Goal: Task Accomplishment & Management: Manage account settings

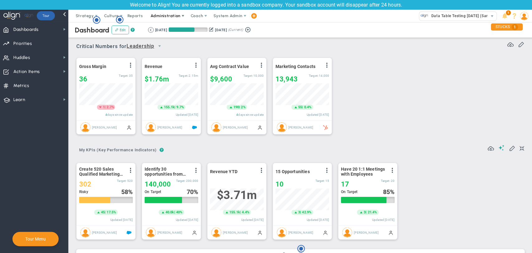
click at [170, 17] on span "Administration" at bounding box center [165, 15] width 30 height 5
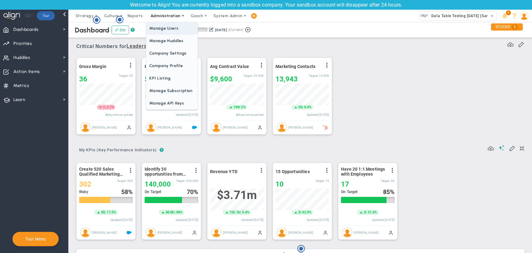
click at [169, 28] on span "Manage Users" at bounding box center [171, 28] width 51 height 12
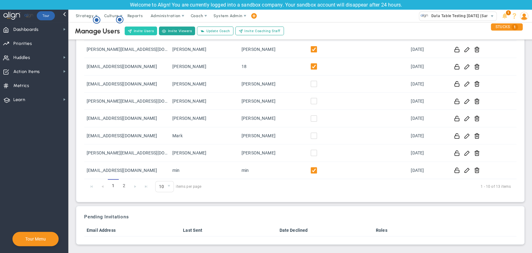
click at [146, 31] on button "Invite Users" at bounding box center [141, 30] width 32 height 9
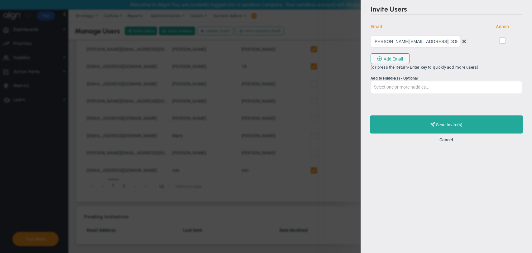
type input "megha@mindlinksinc.com"
click at [468, 88] on input "Add to Huddle(s) - Optional Select one or more huddles... All Hands on Deck Lea…" at bounding box center [446, 86] width 151 height 11
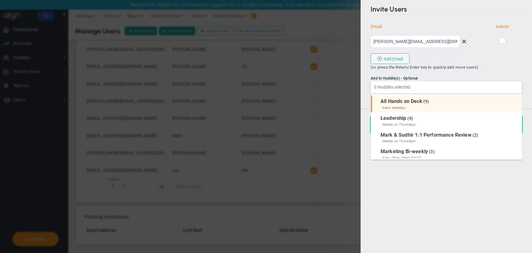
click at [438, 102] on li "All Hands on Deck ( 9 ) Every weekday" at bounding box center [446, 103] width 151 height 17
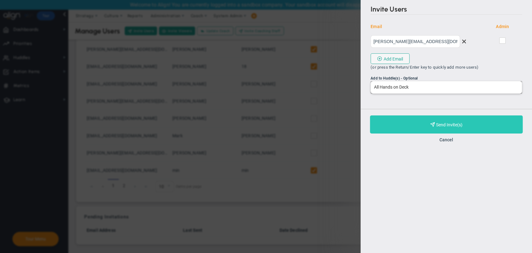
click at [437, 125] on span "Purchase and Send Invite(s)" at bounding box center [449, 124] width 26 height 5
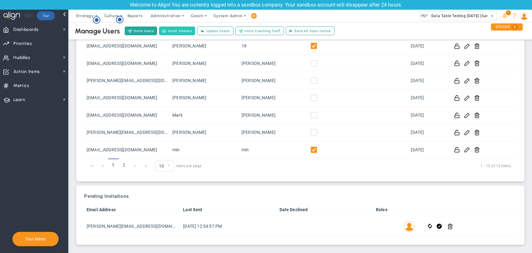
click at [179, 32] on button "Invite Viewers" at bounding box center [177, 30] width 36 height 9
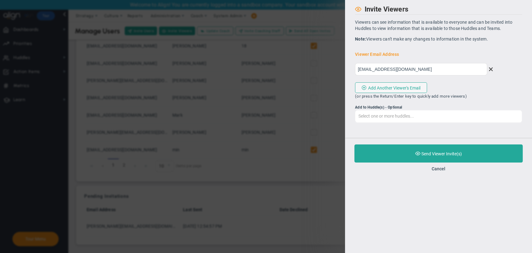
type input "jai@gmail.com"
click at [402, 112] on input "Add to Huddle(s) - Optional Select one or more huddles... All Hands on Deck Lea…" at bounding box center [438, 115] width 166 height 11
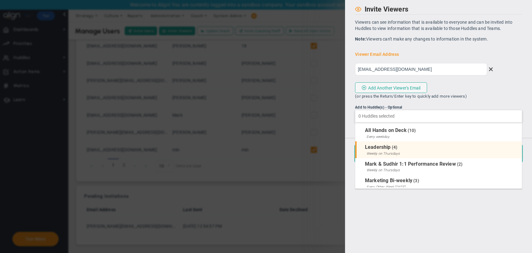
click at [403, 151] on li "Leadership ( 4 ) Weekly on Thursdays" at bounding box center [438, 149] width 166 height 17
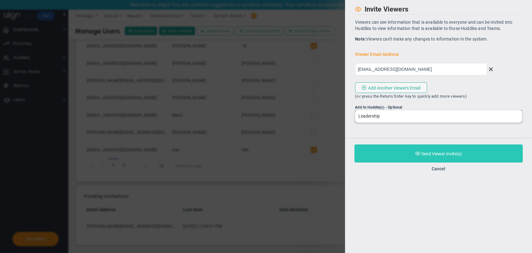
click at [422, 154] on span "Purchase and Send Viewer Invite(s)" at bounding box center [441, 153] width 40 height 5
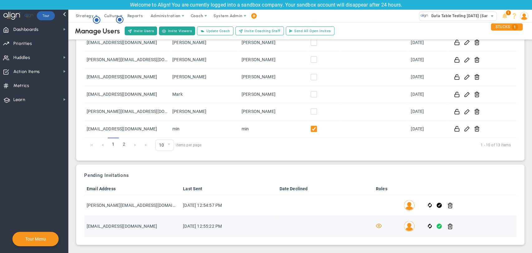
click at [437, 229] on span at bounding box center [438, 225] width 5 height 7
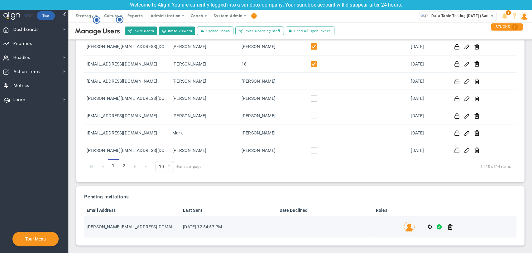
click at [437, 229] on span at bounding box center [438, 226] width 5 height 7
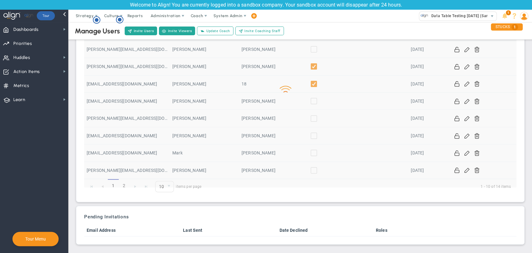
scroll to position [90, 0]
click at [521, 18] on img at bounding box center [524, 16] width 8 height 8
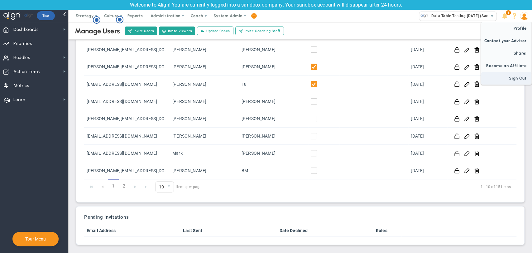
click at [507, 79] on span "Sign Out" at bounding box center [506, 78] width 50 height 12
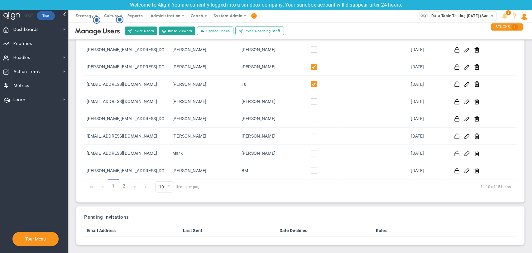
scroll to position [0, 0]
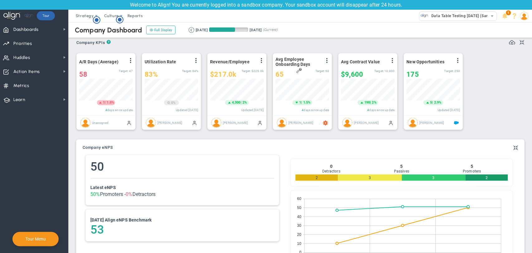
scroll to position [207, 0]
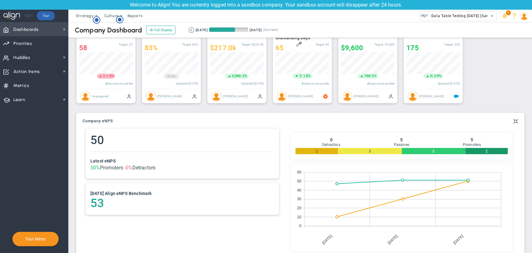
click at [37, 31] on span "Dashboards" at bounding box center [25, 29] width 25 height 13
click at [68, 45] on div "Annual Initiatives" at bounding box center [37, 40] width 62 height 12
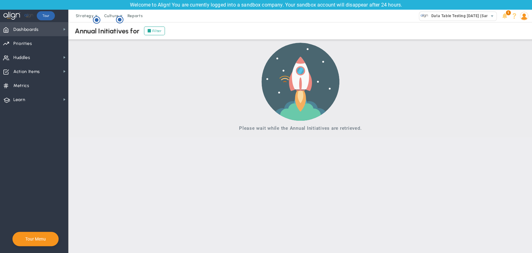
click at [53, 28] on span "Dashboards Dashboards" at bounding box center [34, 29] width 68 height 14
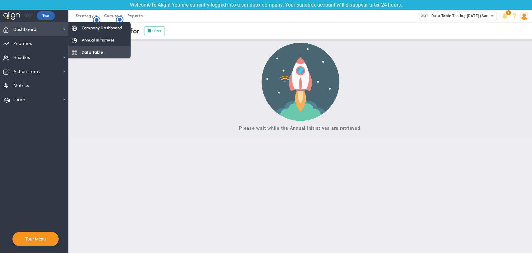
click at [93, 55] on span "Data Table" at bounding box center [92, 52] width 21 height 6
